Goal: Task Accomplishment & Management: Use online tool/utility

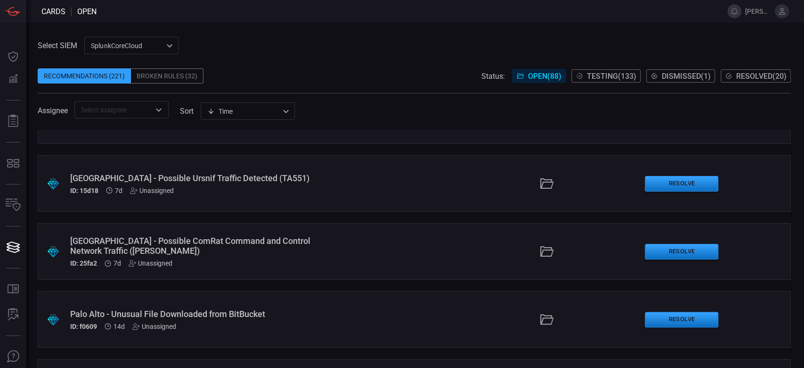
scroll to position [251, 0]
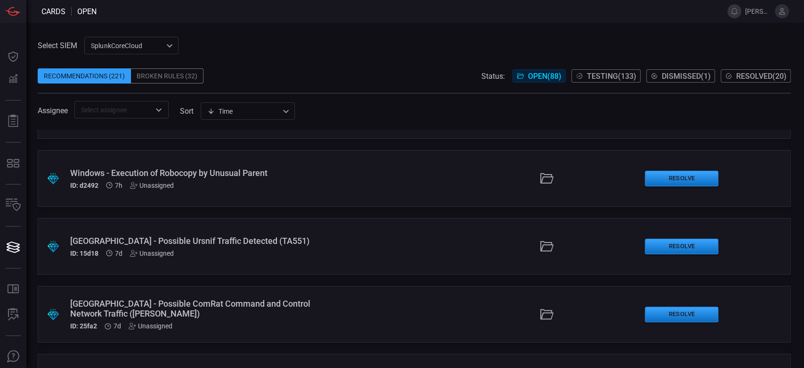
click at [195, 189] on div ".suggested_cards_icon{fill:url(#suggested_cards_icon);} Windows - Execution of …" at bounding box center [415, 178] width 754 height 57
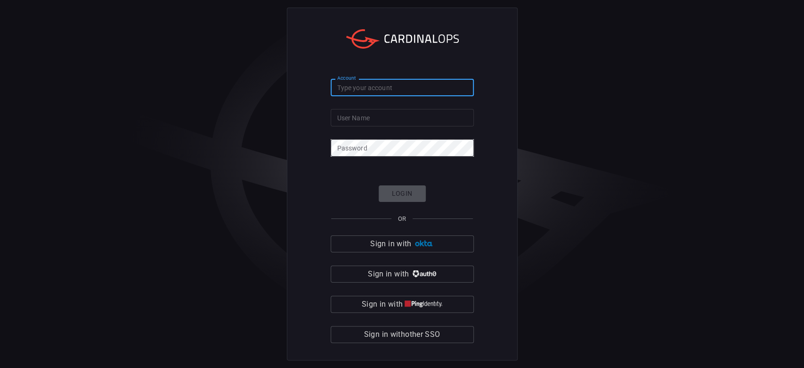
click at [377, 92] on input "Account" at bounding box center [402, 87] width 143 height 17
click at [379, 89] on input "Account" at bounding box center [402, 87] width 143 height 17
type input "s"
click at [345, 123] on input "User Name" at bounding box center [402, 117] width 143 height 17
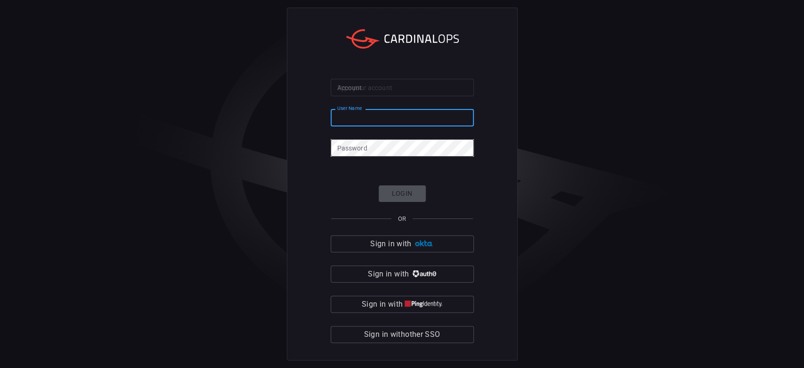
paste input "[PERSON_NAME][EMAIL_ADDRESS][PERSON_NAME][DOMAIN_NAME]"
type input "[PERSON_NAME][EMAIL_ADDRESS][PERSON_NAME][DOMAIN_NAME]"
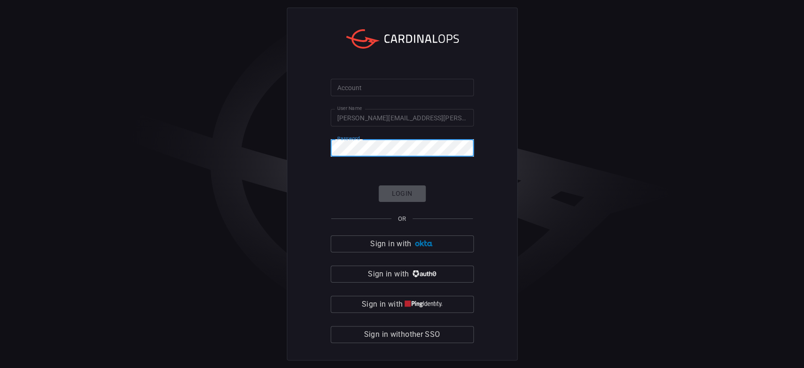
click at [366, 91] on input "Account" at bounding box center [402, 87] width 143 height 17
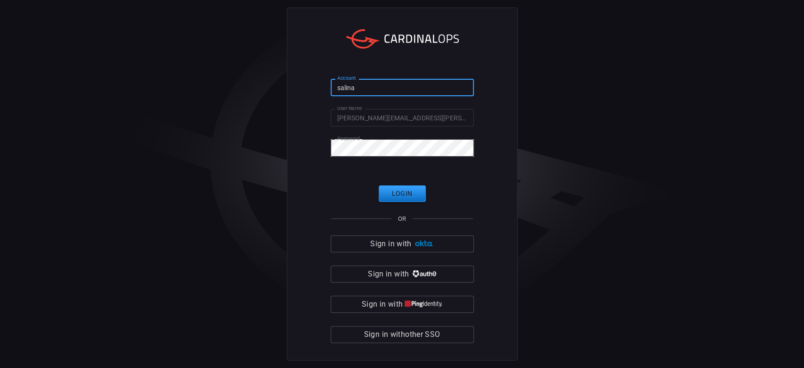
type input "[PERSON_NAME]"
click button "Login" at bounding box center [402, 193] width 47 height 16
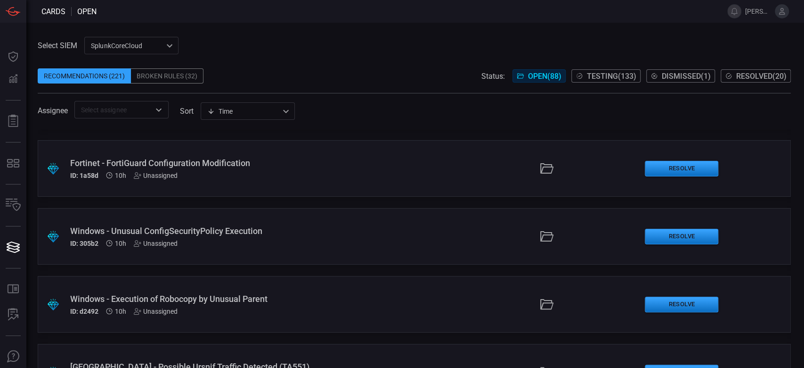
scroll to position [251, 0]
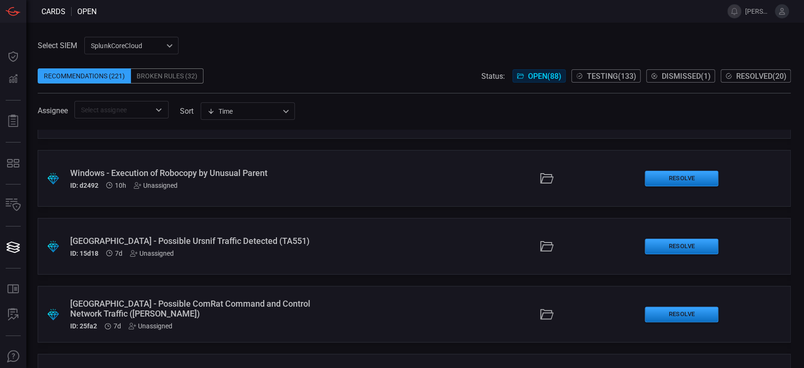
click at [377, 167] on div ".suggested_cards_icon{fill:url(#suggested_cards_icon);} Windows - Execution of …" at bounding box center [415, 178] width 754 height 57
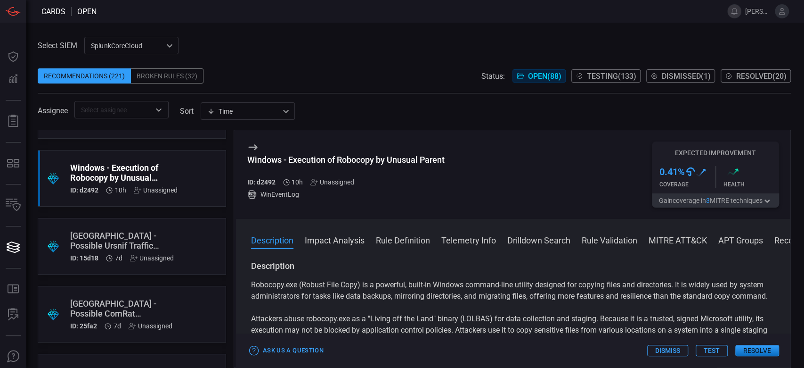
click at [709, 351] on button "Test" at bounding box center [712, 349] width 32 height 11
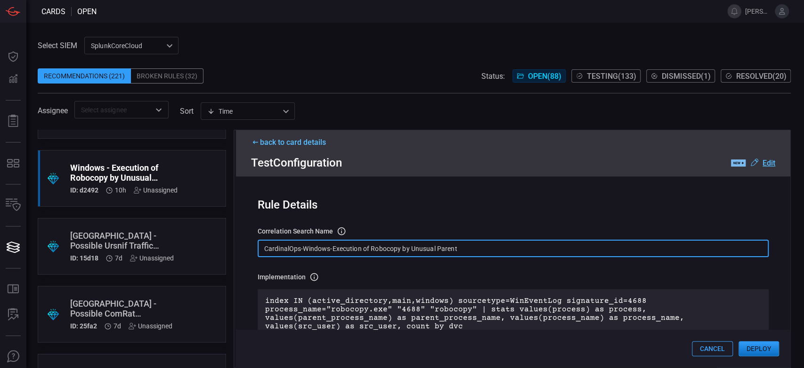
drag, startPoint x: 471, startPoint y: 254, endPoint x: 249, endPoint y: 233, distance: 223.4
click at [249, 233] on div "Rule Details correlation search Name Name of the correlation search that will b…" at bounding box center [513, 271] width 555 height 191
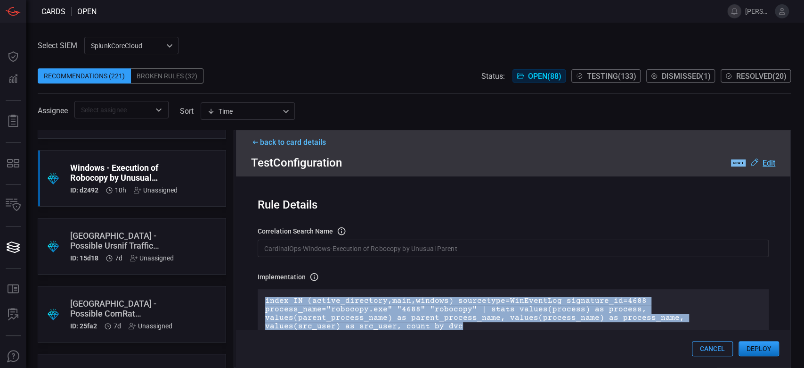
drag, startPoint x: 401, startPoint y: 325, endPoint x: 261, endPoint y: 297, distance: 142.8
click at [261, 297] on div "index IN (active_directory,main,windows) sourcetype=WinEventLog signature_id=46…" at bounding box center [513, 313] width 511 height 49
copy p "index IN (active_directory,main,windows) sourcetype=WinEventLog signature_id=46…"
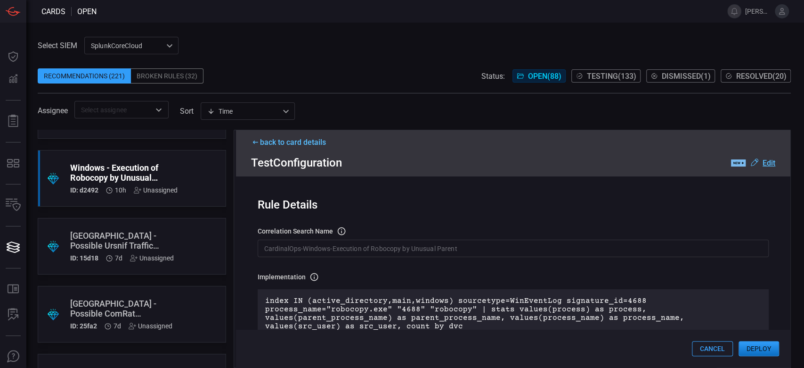
click at [282, 143] on div "back to card details" at bounding box center [513, 142] width 525 height 9
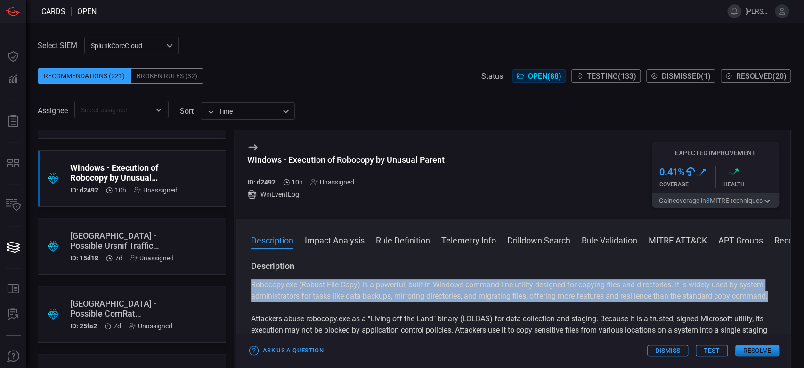
drag, startPoint x: 255, startPoint y: 282, endPoint x: 294, endPoint y: 307, distance: 46.0
click at [294, 307] on div "Description Robocopy.exe (Robust File Copy) is a powerful, built-in Windows com…" at bounding box center [513, 312] width 555 height 104
copy p "Robocopy.exe (Robust File Copy) is a powerful, built-in Windows command-line ut…"
click at [709, 349] on button "Test" at bounding box center [712, 349] width 32 height 11
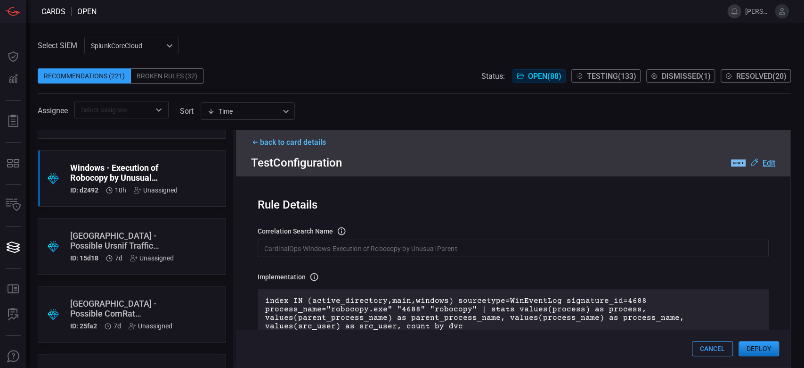
click at [762, 347] on button "Deploy" at bounding box center [759, 348] width 41 height 15
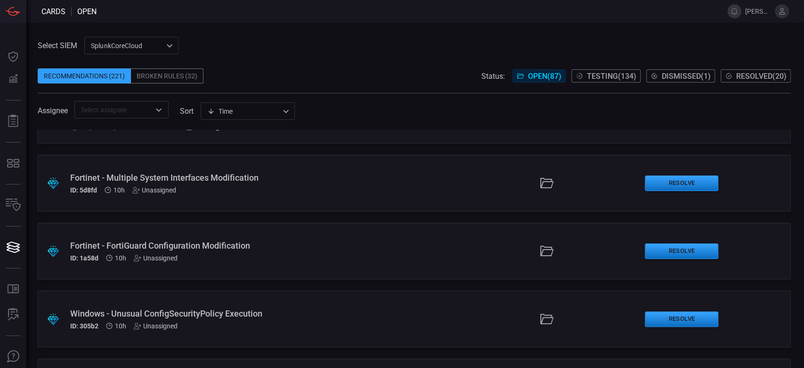
scroll to position [63, 0]
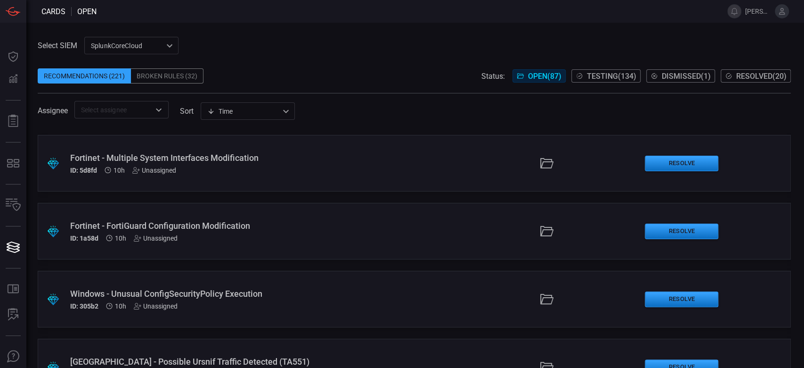
click at [314, 285] on div ".suggested_cards_icon{fill:url(#suggested_cards_icon);} Windows - Unusual Confi…" at bounding box center [415, 299] width 754 height 57
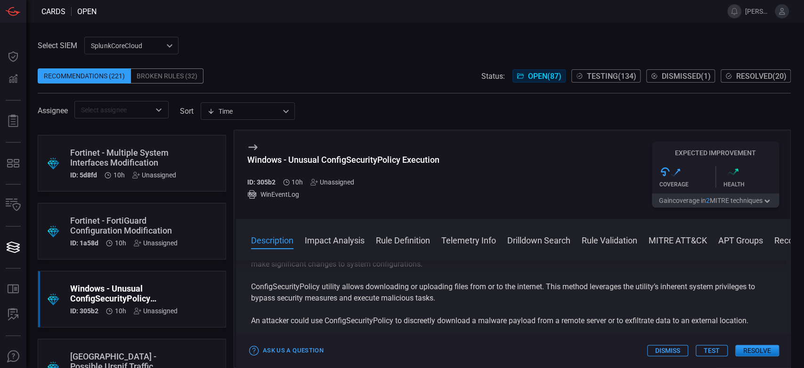
scroll to position [63, 0]
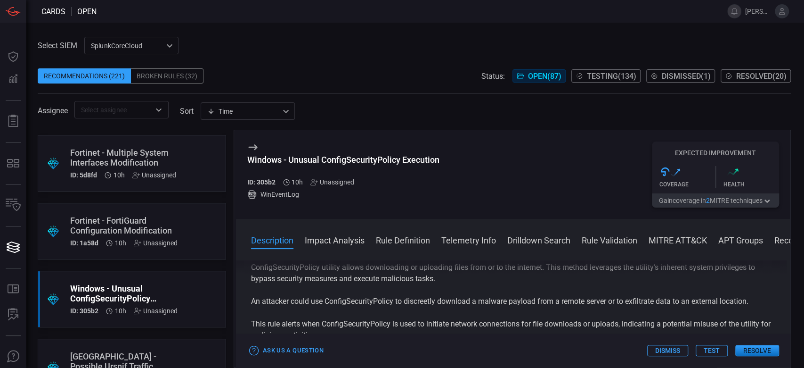
click at [705, 351] on button "Test" at bounding box center [712, 349] width 32 height 11
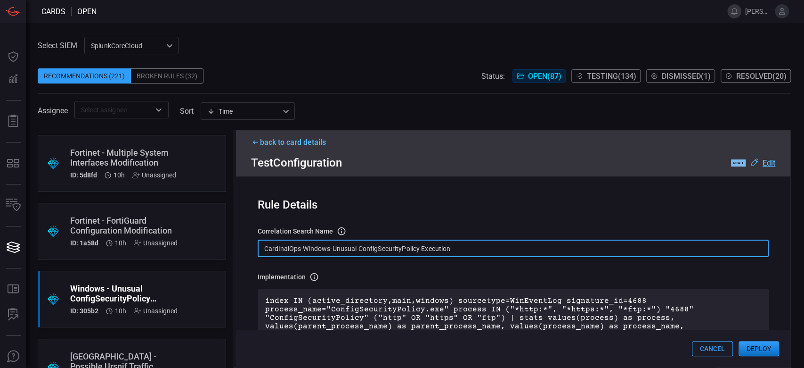
drag, startPoint x: 459, startPoint y: 252, endPoint x: 236, endPoint y: 244, distance: 223.1
click at [236, 244] on div "Rule Details correlation search Name Name of the correlation search that will b…" at bounding box center [513, 271] width 555 height 191
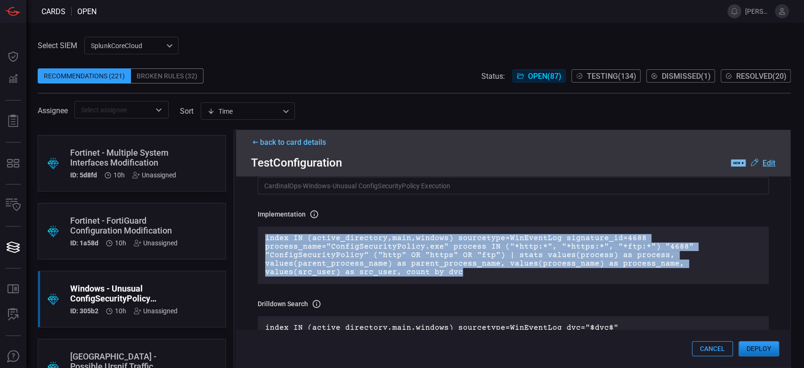
drag, startPoint x: 261, startPoint y: 303, endPoint x: 748, endPoint y: 270, distance: 488.9
click at [748, 270] on div "index IN (active_directory,main,windows) sourcetype=WinEventLog signature_id=46…" at bounding box center [513, 254] width 511 height 57
copy p "index IN (active_directory,main,windows) sourcetype=WinEventLog signature_id=46…"
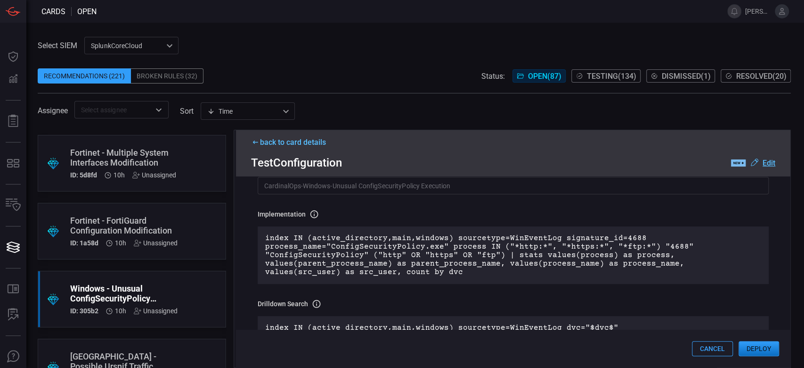
click at [272, 141] on div "back to card details" at bounding box center [513, 142] width 525 height 9
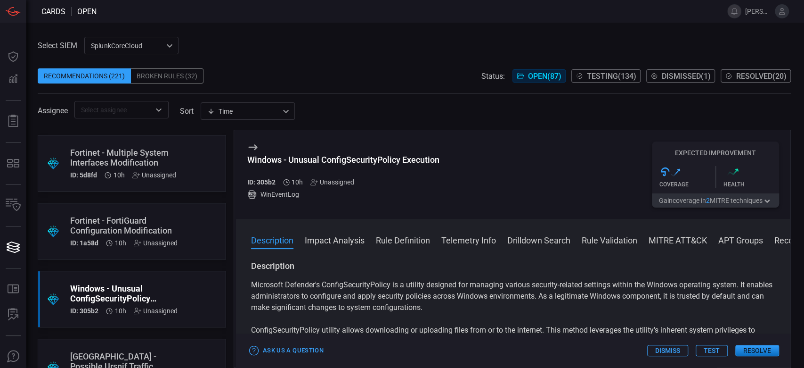
click at [259, 287] on p "Microsoft Defender's ConfigSecurityPolicy is a utility designed for managing va…" at bounding box center [513, 296] width 525 height 34
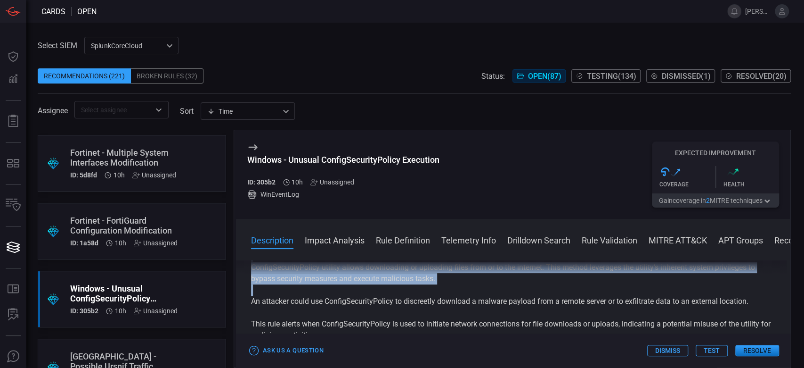
scroll to position [125, 0]
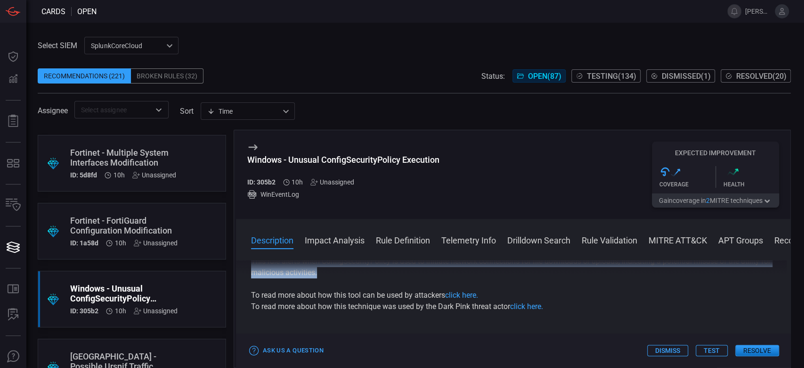
drag, startPoint x: 251, startPoint y: 286, endPoint x: 388, endPoint y: 277, distance: 137.9
click at [388, 277] on div "Microsoft Defender's ConfigSecurityPolicy is a utility designed for managing va…" at bounding box center [513, 233] width 525 height 158
copy div "Microsoft Defender's ConfigSecurityPolicy is a utility designed for managing va…"
click at [717, 346] on button "Test" at bounding box center [712, 349] width 32 height 11
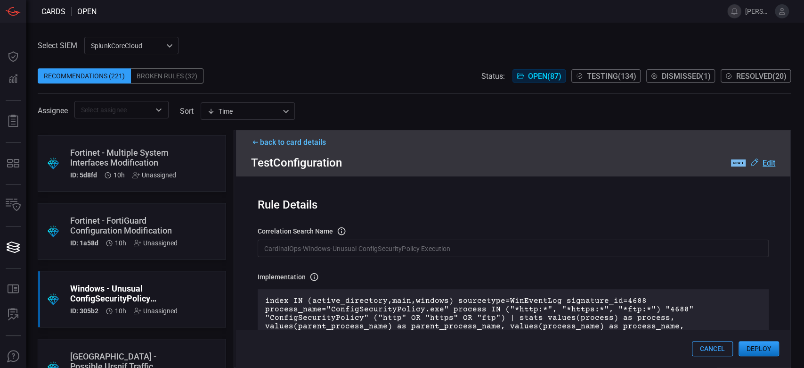
click at [764, 355] on button "Deploy" at bounding box center [759, 348] width 41 height 15
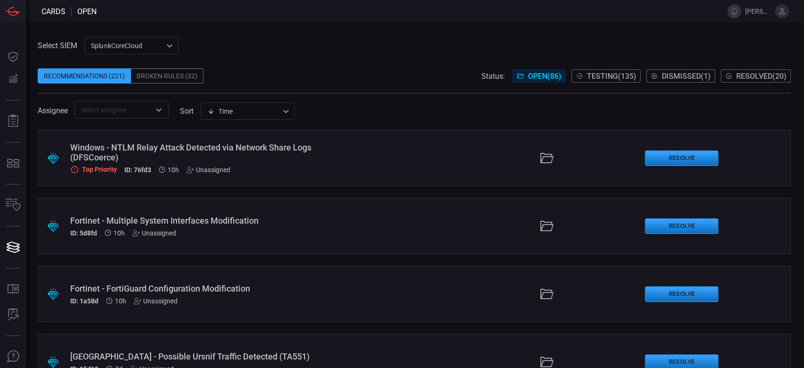
click at [371, 169] on div ".suggested_cards_icon{fill:url(#suggested_cards_icon);} Windows - NTLM Relay At…" at bounding box center [415, 158] width 754 height 57
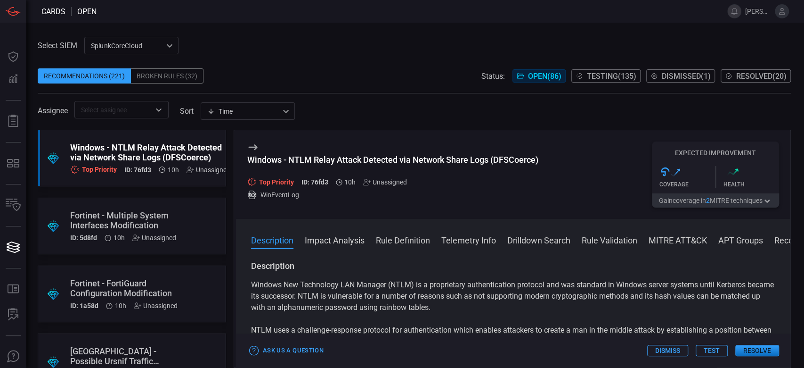
click at [706, 353] on button "Test" at bounding box center [712, 349] width 32 height 11
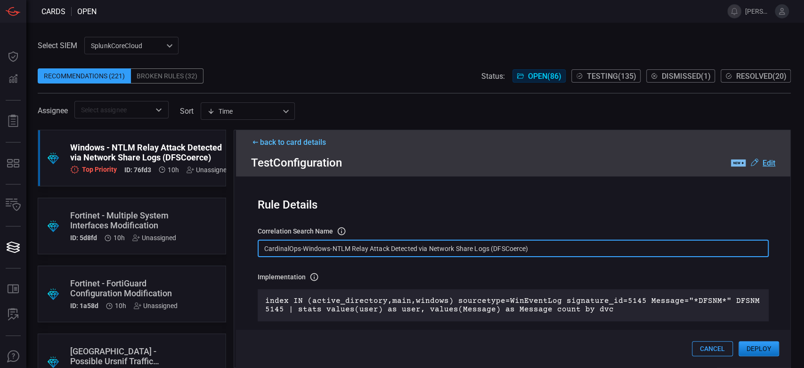
drag, startPoint x: 566, startPoint y: 248, endPoint x: 168, endPoint y: 231, distance: 398.1
click at [168, 231] on div ".suggested_cards_icon{fill:url(#suggested_cards_icon);} Windows - NTLM Relay At…" at bounding box center [415, 249] width 754 height 238
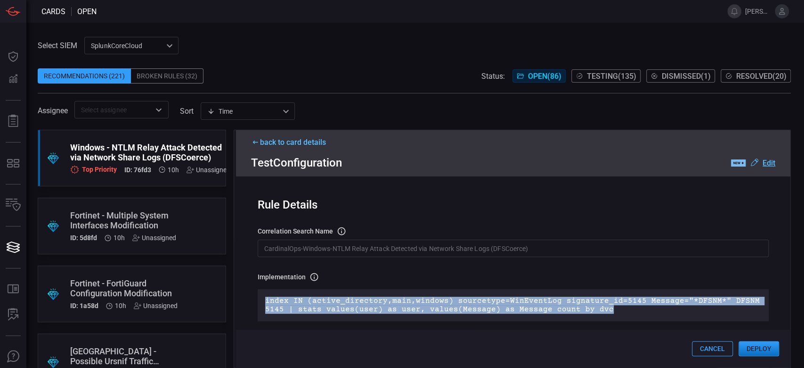
drag, startPoint x: 265, startPoint y: 300, endPoint x: 626, endPoint y: 318, distance: 361.0
click at [626, 318] on div "index IN (active_directory,main,windows) sourcetype=WinEventLog signature_id=51…" at bounding box center [513, 305] width 511 height 32
copy p "index IN (active_directory,main,windows) sourcetype=WinEventLog signature_id=51…"
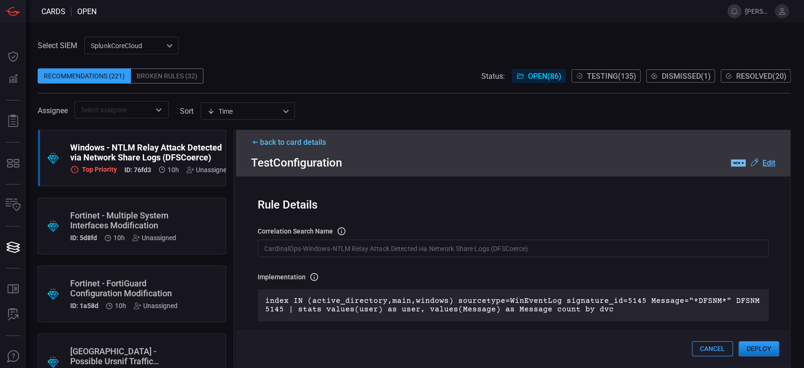
click at [283, 145] on div "back to card details" at bounding box center [513, 142] width 525 height 9
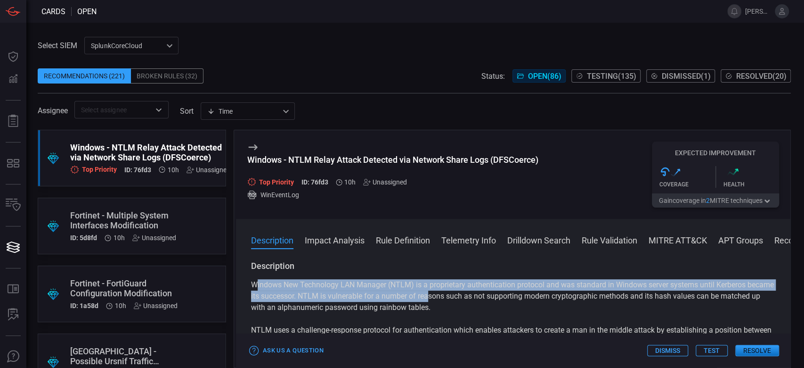
drag, startPoint x: 254, startPoint y: 283, endPoint x: 457, endPoint y: 297, distance: 202.7
click at [457, 297] on p "Windows New Technology LAN Manager (NTLM) is a proprietary authentication proto…" at bounding box center [513, 296] width 525 height 34
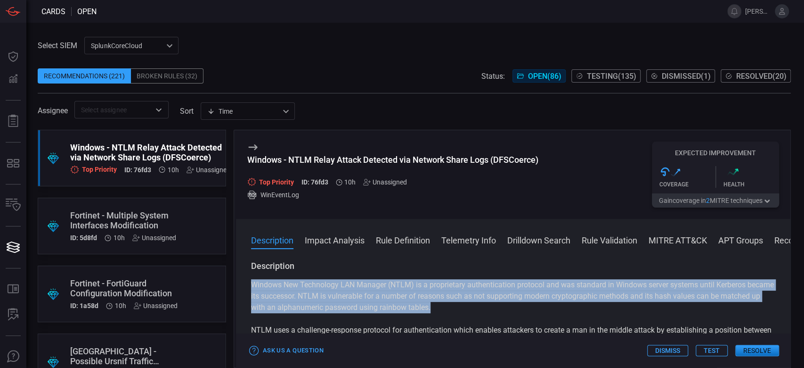
drag, startPoint x: 498, startPoint y: 311, endPoint x: 238, endPoint y: 285, distance: 261.4
click at [238, 285] on div "Description Windows New Technology LAN Manager (NTLM) is a proprietary authenti…" at bounding box center [513, 312] width 555 height 104
copy p "Windows New Technology LAN Manager (NTLM) is a proprietary authentication proto…"
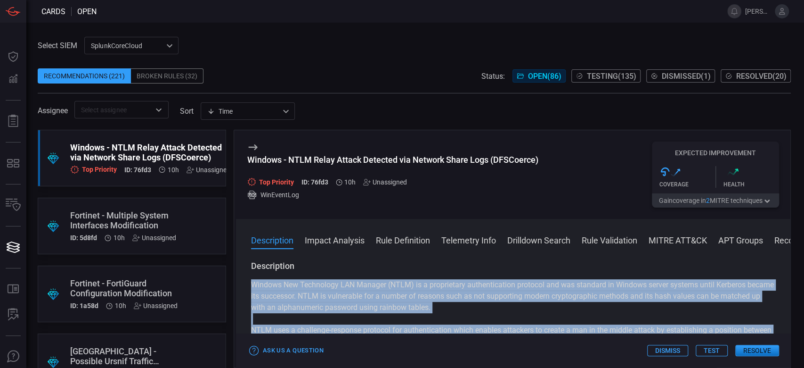
drag, startPoint x: 513, startPoint y: 287, endPoint x: 240, endPoint y: 287, distance: 272.4
click at [240, 287] on div "Description Windows New Technology LAN Manager (NTLM) is a proprietary authenti…" at bounding box center [513, 312] width 555 height 104
copy div "Windows New Technology LAN Manager (NTLM) is a proprietary authentication proto…"
click at [719, 353] on button "Test" at bounding box center [712, 349] width 32 height 11
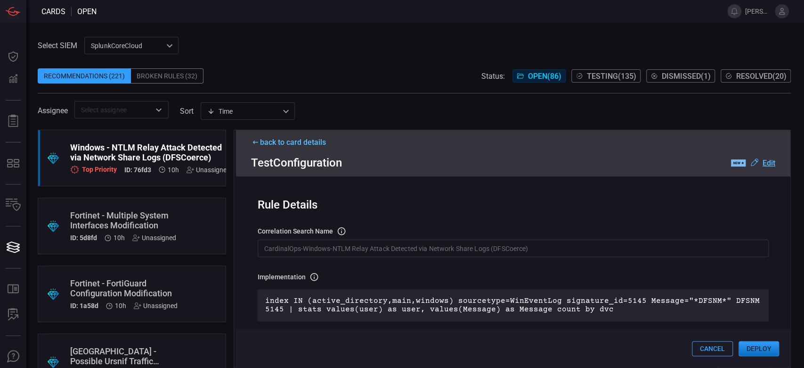
click at [773, 352] on button "Deploy" at bounding box center [759, 348] width 41 height 15
